Goal: Task Accomplishment & Management: Manage account settings

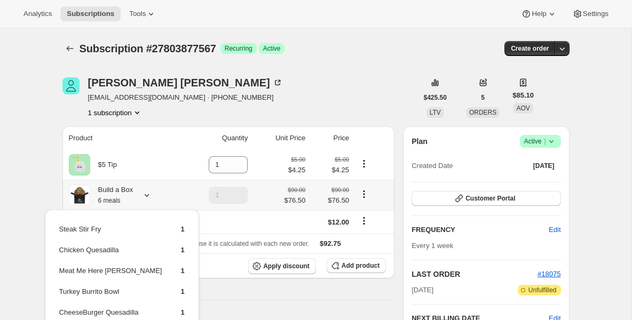
scroll to position [43, 0]
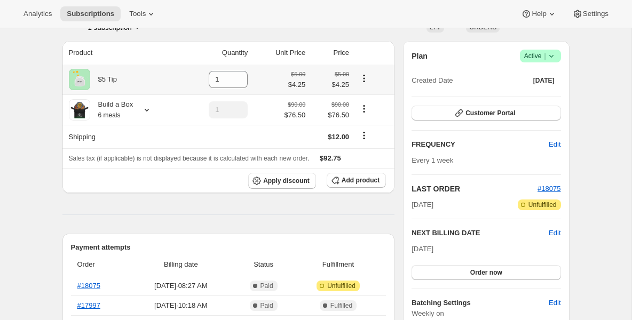
scroll to position [107, 0]
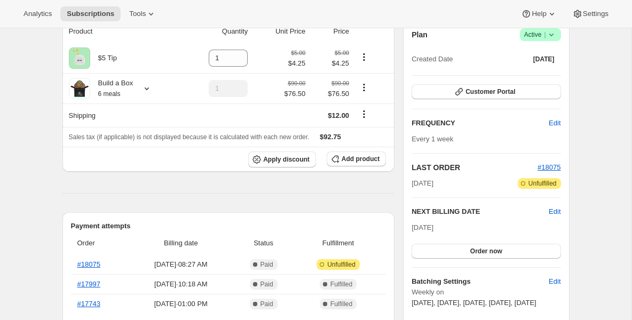
click at [556, 217] on div "NEXT BILLING DATE Edit [DATE] Order now" at bounding box center [486, 233] width 149 height 52
click at [555, 213] on span "Edit" at bounding box center [555, 212] width 12 height 11
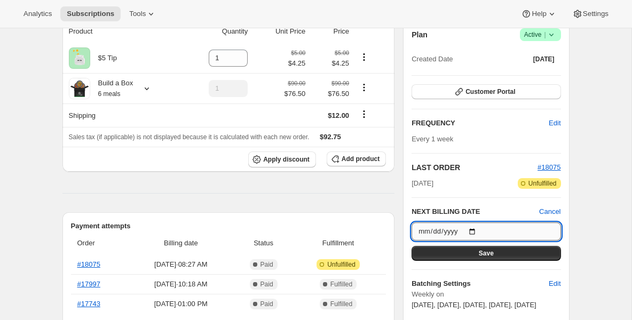
click at [474, 229] on input "[DATE]" at bounding box center [486, 232] width 149 height 18
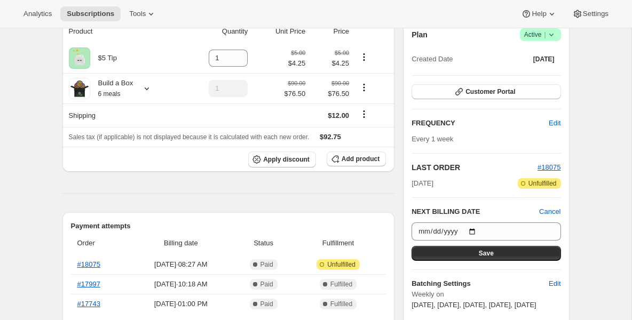
click at [556, 119] on span "Edit" at bounding box center [555, 123] width 12 height 11
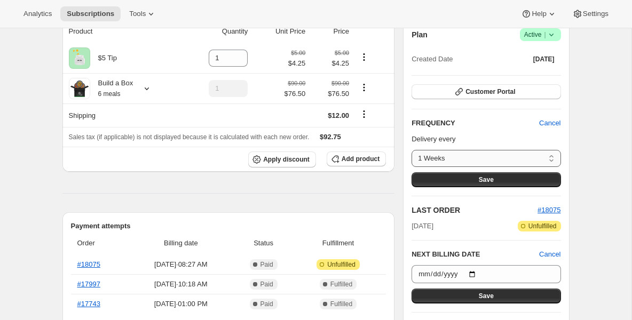
click at [549, 156] on select "1 Weeks Custom..." at bounding box center [486, 158] width 149 height 17
select select "custom"
click at [412, 150] on select "1 Weeks Custom..." at bounding box center [486, 158] width 149 height 17
select select "MONTH"
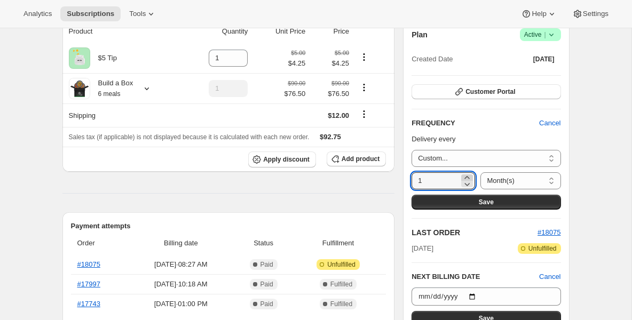
click at [465, 176] on icon at bounding box center [467, 177] width 11 height 11
type input "2"
click at [458, 196] on button "Save" at bounding box center [486, 202] width 149 height 15
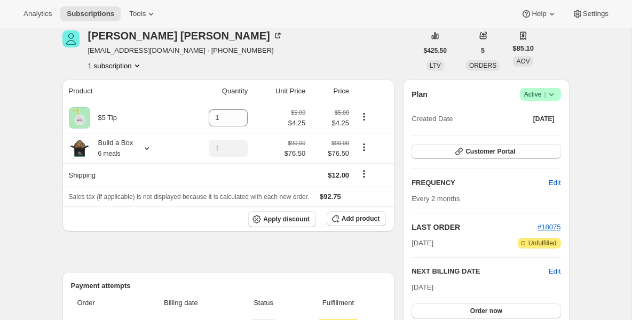
click at [549, 181] on span "Edit" at bounding box center [555, 183] width 12 height 11
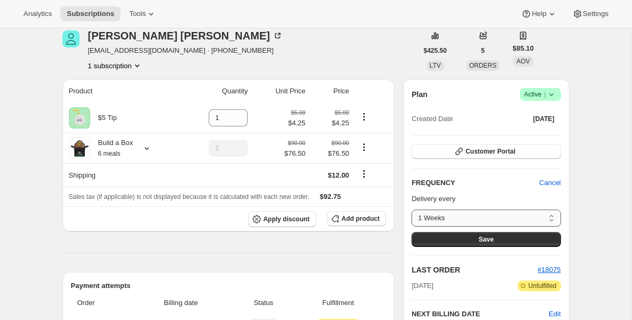
click at [553, 213] on select "1 Weeks Custom..." at bounding box center [486, 218] width 149 height 17
select select "custom"
click at [412, 210] on select "1 Weeks Custom..." at bounding box center [486, 218] width 149 height 17
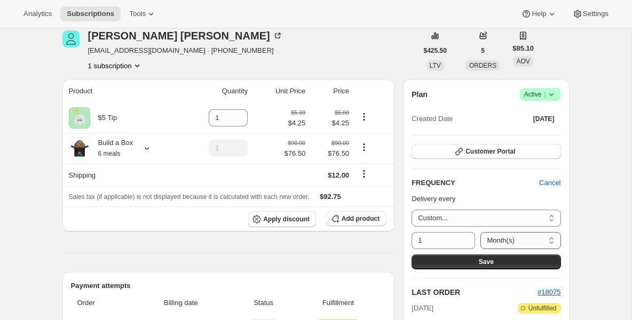
click at [548, 239] on select "Day(s) Week(s) Month(s) Year(s)" at bounding box center [521, 240] width 80 height 17
select select "WEEK"
click at [481, 232] on select "Day(s) Week(s) Month(s) Year(s)" at bounding box center [521, 240] width 80 height 17
click at [466, 237] on icon at bounding box center [467, 237] width 11 height 11
type input "2"
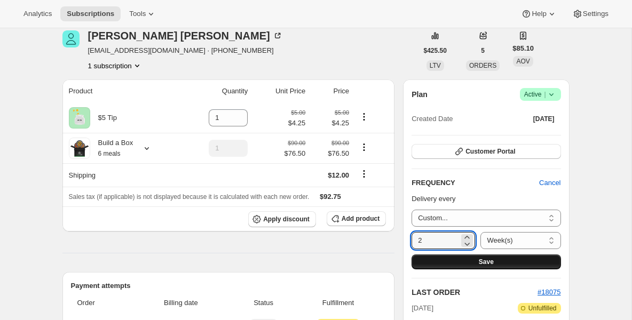
click at [470, 265] on button "Save" at bounding box center [486, 262] width 149 height 15
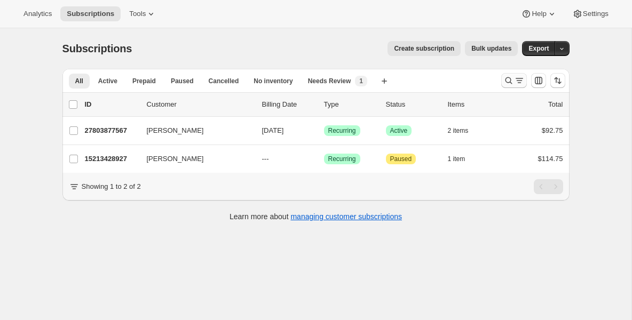
click at [510, 83] on icon "Search and filter results" at bounding box center [509, 80] width 11 height 11
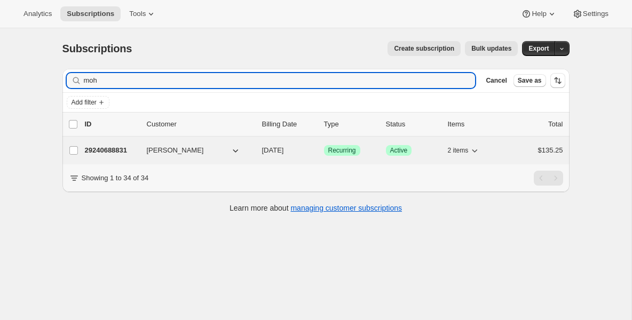
type input "moh"
click at [117, 151] on p "29240688831" at bounding box center [111, 150] width 53 height 11
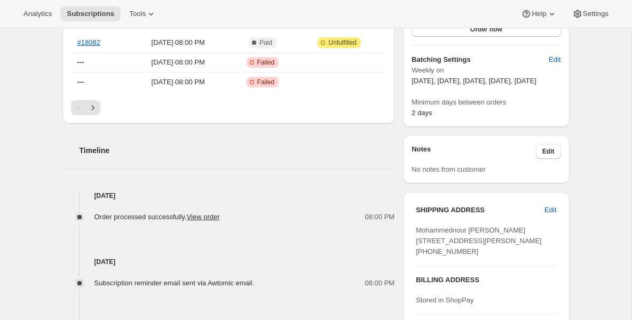
scroll to position [327, 0]
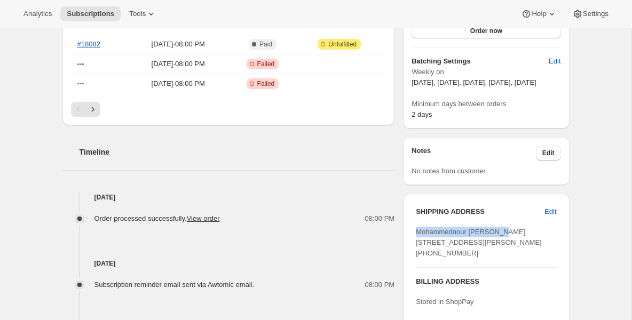
drag, startPoint x: 416, startPoint y: 243, endPoint x: 513, endPoint y: 245, distance: 96.7
click at [513, 245] on div "Mohammednour Al-asbahi 4345 Webster Avenue 1D The Bronx NY, 10470 United States…" at bounding box center [486, 243] width 140 height 32
copy span "Mohammednour Al-asbahi"
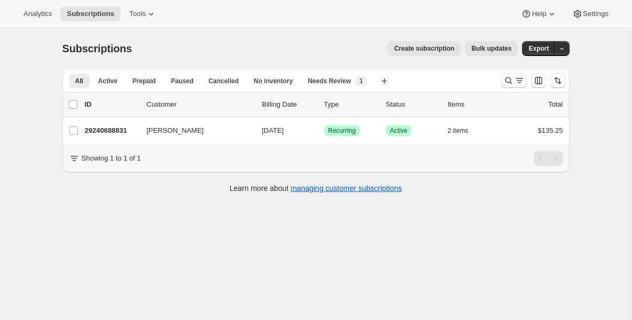
click at [507, 83] on icon "Search and filter results" at bounding box center [509, 80] width 11 height 11
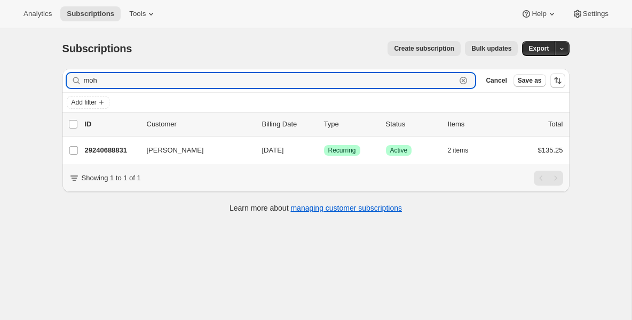
click at [465, 80] on icon "button" at bounding box center [463, 80] width 11 height 11
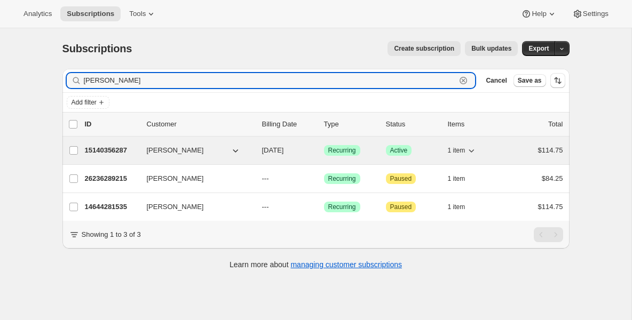
type input "luis"
click at [104, 153] on p "15140356287" at bounding box center [111, 150] width 53 height 11
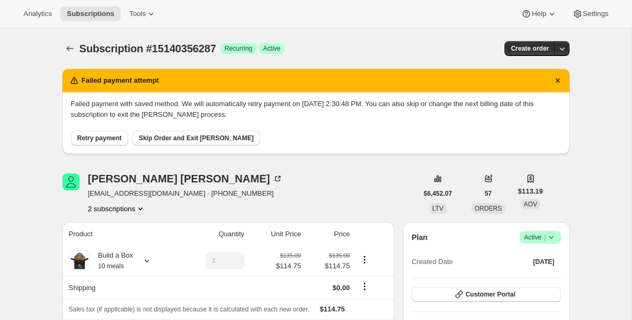
click at [106, 140] on span "Retry payment" at bounding box center [99, 138] width 44 height 9
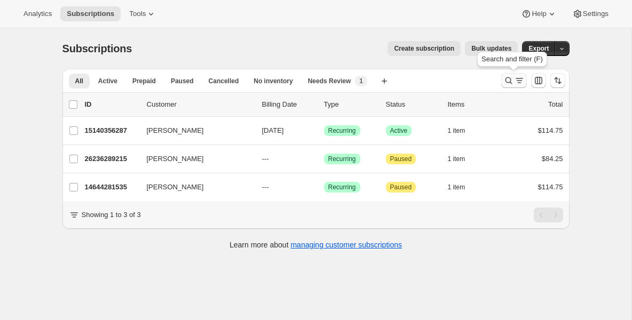
click at [509, 82] on icon "Search and filter results" at bounding box center [508, 80] width 7 height 7
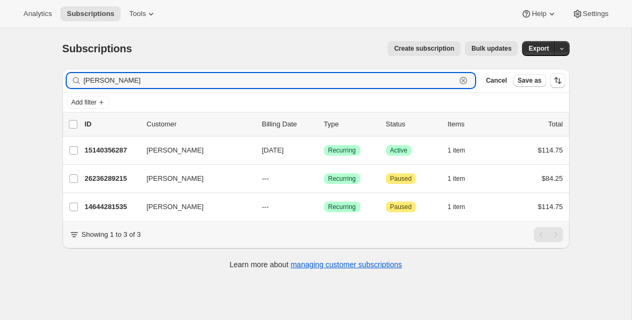
click at [467, 81] on icon "button" at bounding box center [463, 80] width 11 height 11
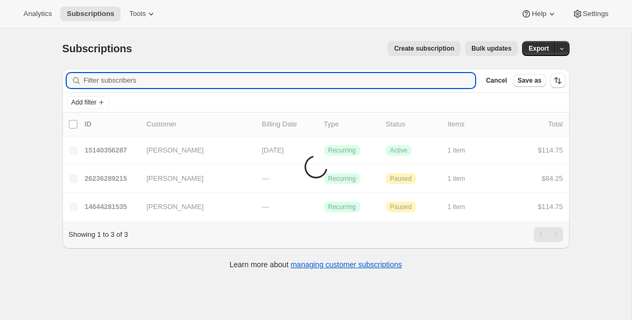
type input "b"
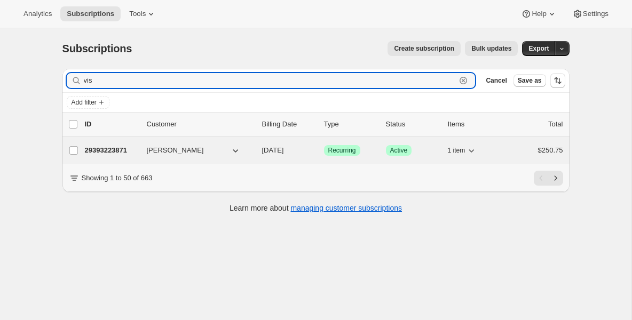
type input "vis"
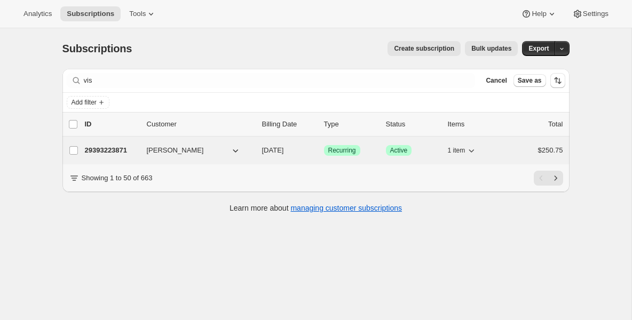
click at [130, 148] on p "29393223871" at bounding box center [111, 150] width 53 height 11
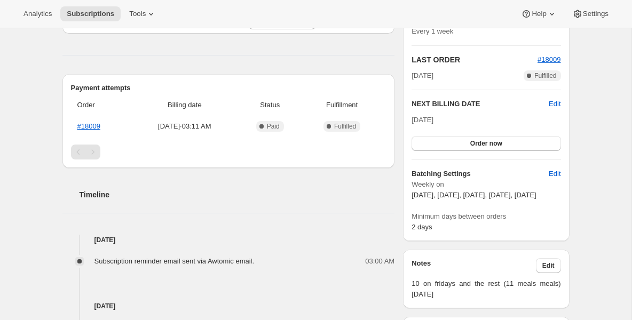
scroll to position [214, 0]
click at [437, 146] on button "Order now" at bounding box center [486, 144] width 149 height 15
click at [437, 146] on button "Click to confirm" at bounding box center [486, 144] width 149 height 15
